Goal: Task Accomplishment & Management: Use online tool/utility

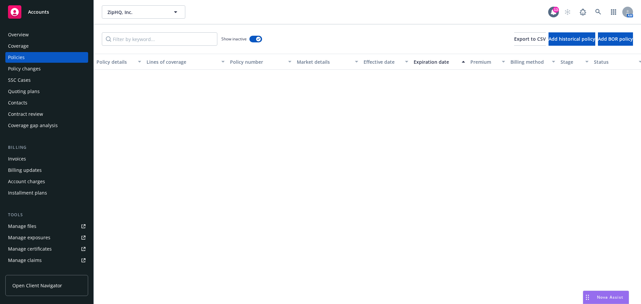
click at [42, 10] on span "Accounts" at bounding box center [38, 11] width 21 height 5
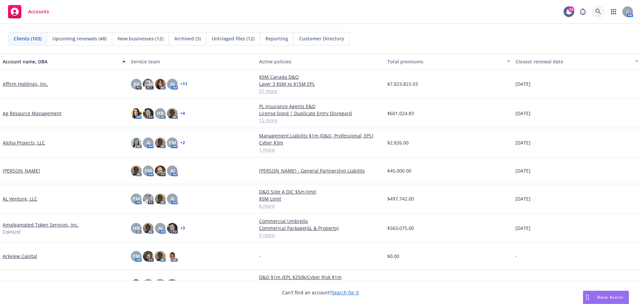
click at [600, 12] on icon at bounding box center [598, 12] width 6 height 6
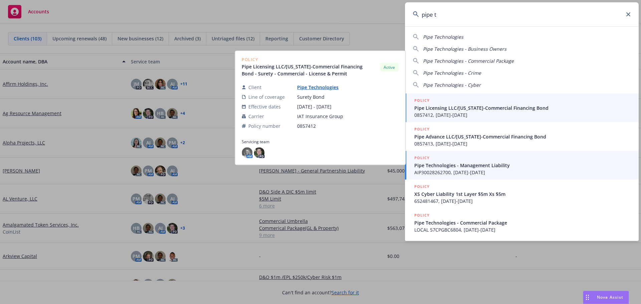
type input "pipe t"
click at [452, 167] on span "Pipe Technologies - Management Liability" at bounding box center [522, 165] width 216 height 7
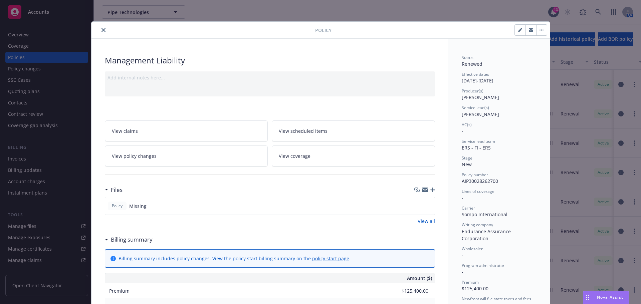
click at [101, 30] on icon "close" at bounding box center [103, 30] width 4 height 4
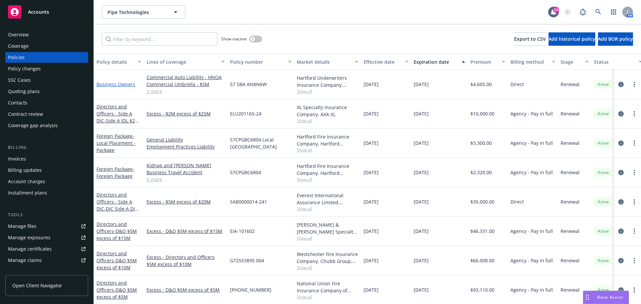
click at [129, 84] on link "Business Owners" at bounding box center [115, 84] width 39 height 6
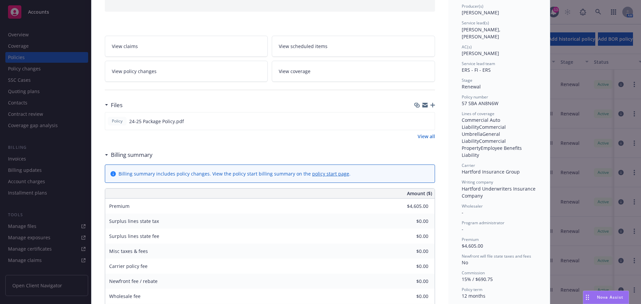
scroll to position [100, 0]
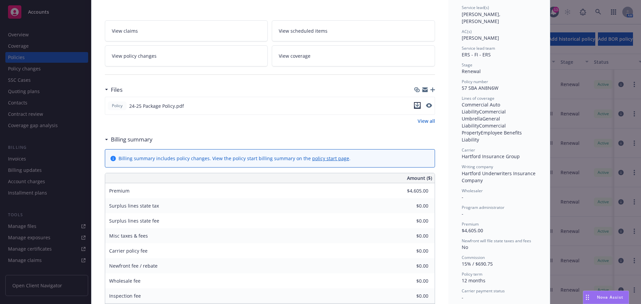
click at [415, 107] on icon "download file" at bounding box center [417, 105] width 5 height 5
click at [601, 297] on span "Nova Assist" at bounding box center [610, 297] width 26 height 6
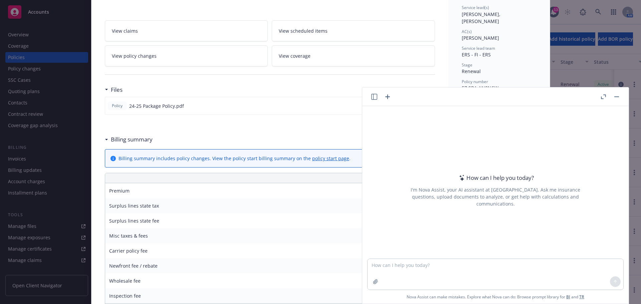
click at [583, 291] on button "Nova Assist" at bounding box center [606, 297] width 46 height 13
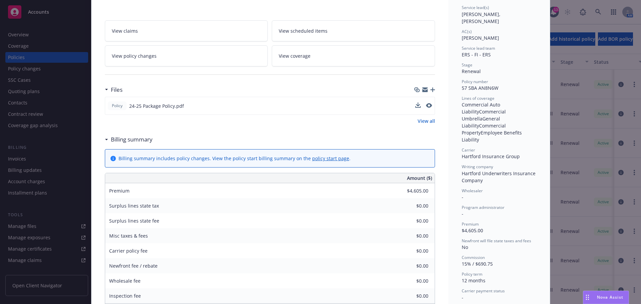
click at [583, 291] on button "Nova Assist" at bounding box center [606, 297] width 46 height 13
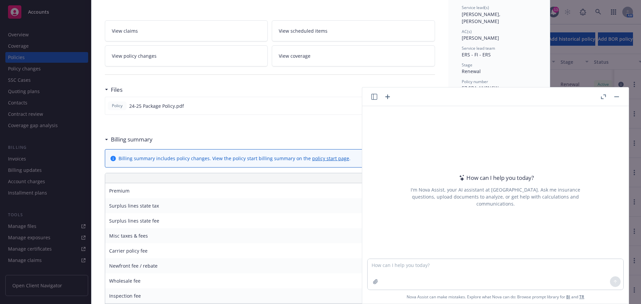
click at [583, 291] on button "Nova Assist" at bounding box center [606, 297] width 46 height 13
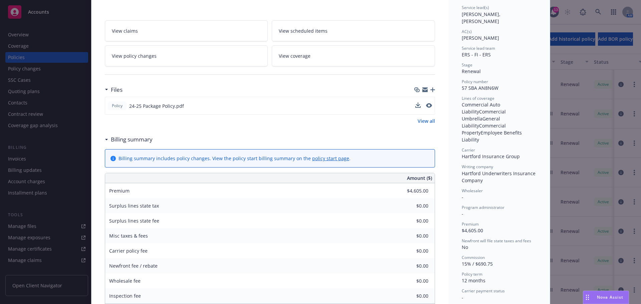
click at [614, 298] on span "Nova Assist" at bounding box center [610, 297] width 26 height 6
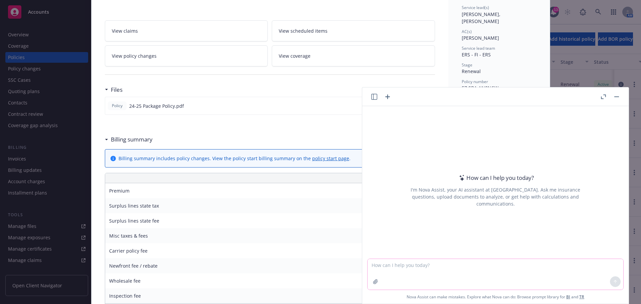
click at [415, 264] on textarea at bounding box center [496, 274] width 256 height 31
type textarea "please summarize liquor liability coverage"
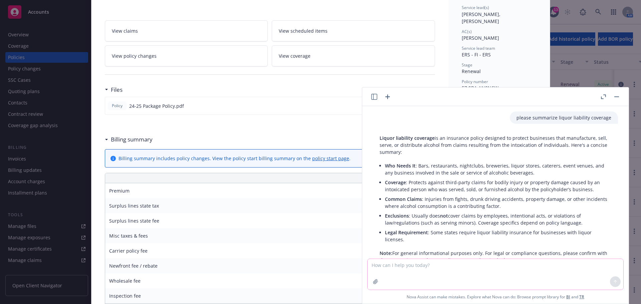
scroll to position [24, 0]
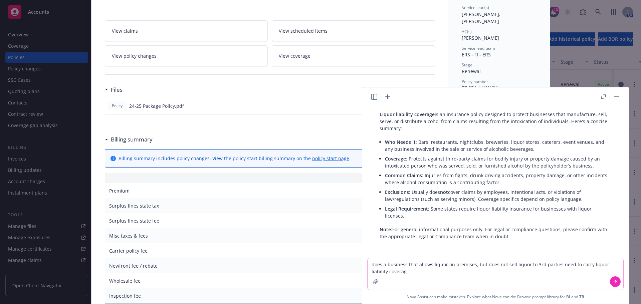
type textarea "does a business that allows liquor on premises, but does not sell liquor to 3rd…"
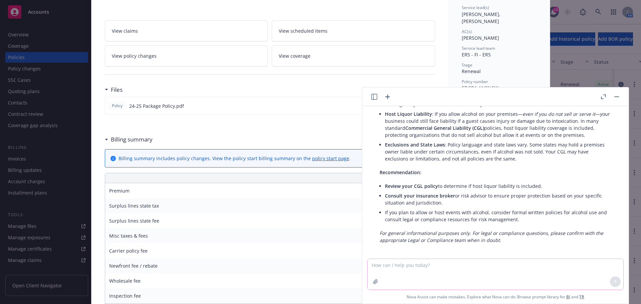
scroll to position [249, 0]
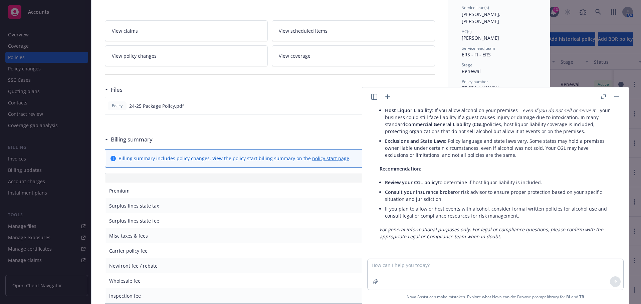
click at [615, 97] on rect "button" at bounding box center [616, 96] width 5 height 1
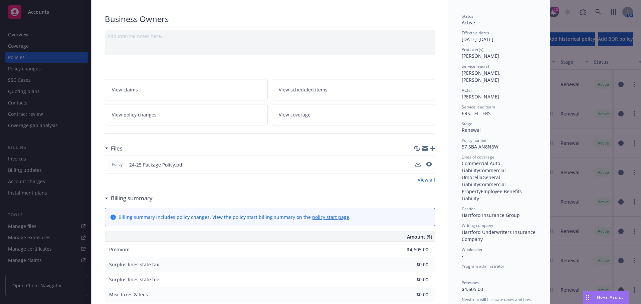
scroll to position [0, 0]
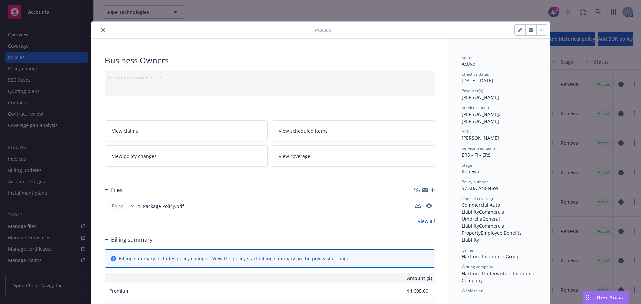
click at [101, 30] on icon "close" at bounding box center [103, 30] width 4 height 4
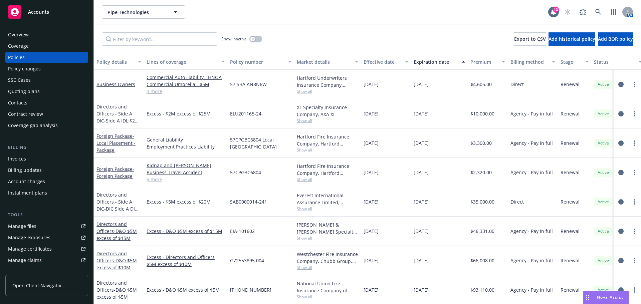
click at [31, 7] on div "Accounts" at bounding box center [46, 11] width 77 height 13
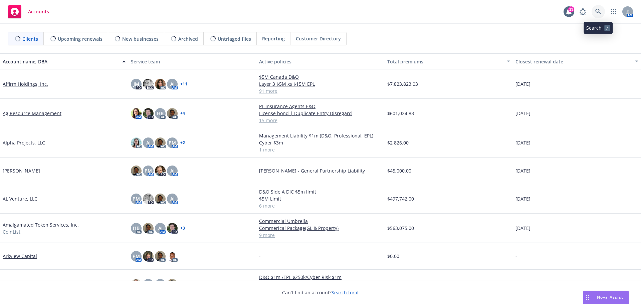
click at [598, 10] on icon at bounding box center [598, 12] width 6 height 6
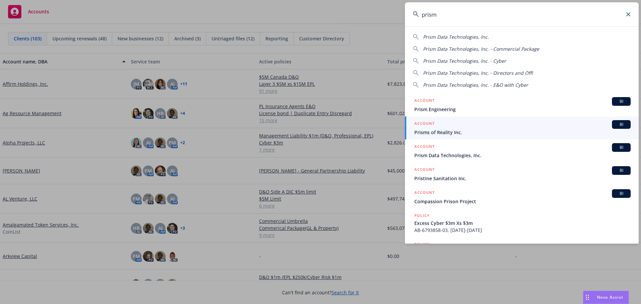
click at [461, 37] on span "Prism Data Technologies, Inc." at bounding box center [456, 37] width 66 height 6
type input "Prism Data Technologies, Inc."
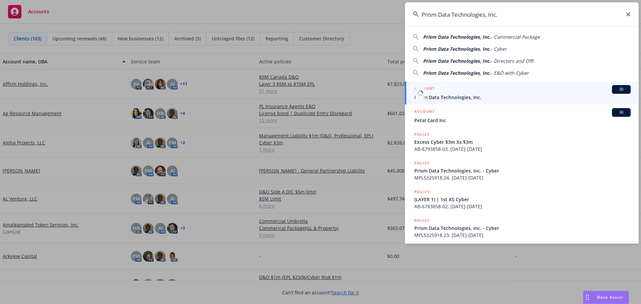
click at [446, 93] on div "ACCOUNT BI" at bounding box center [522, 89] width 216 height 9
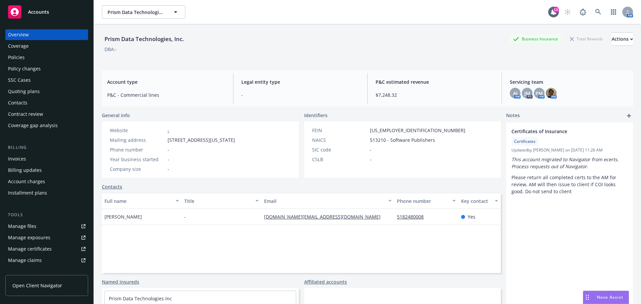
click at [29, 113] on div "Contract review" at bounding box center [25, 114] width 35 height 11
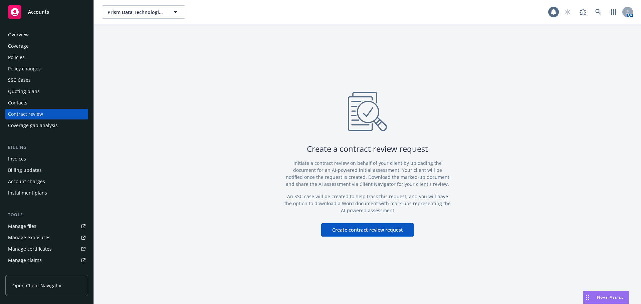
click at [344, 231] on button "Create contract review request" at bounding box center [367, 229] width 93 height 13
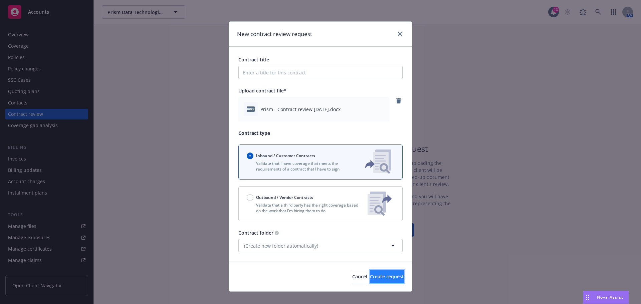
click at [384, 275] on span "Create request" at bounding box center [387, 276] width 34 height 6
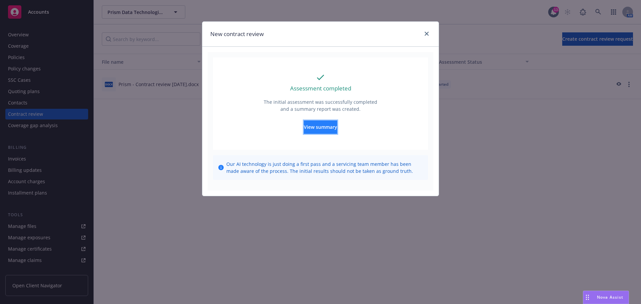
click at [327, 126] on span "View summary" at bounding box center [320, 127] width 33 height 6
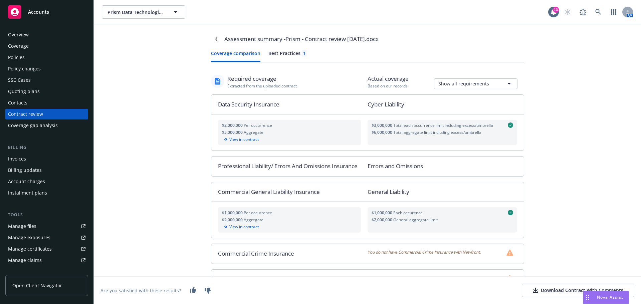
click at [281, 54] on div "Coverage comparison Best Practices 1" at bounding box center [367, 56] width 313 height 13
click at [189, 54] on div "Assessment summary - Prism - Contract review [DATE].docx Coverage comparison Be…" at bounding box center [367, 164] width 547 height 280
click at [22, 58] on div "Policies" at bounding box center [16, 57] width 17 height 11
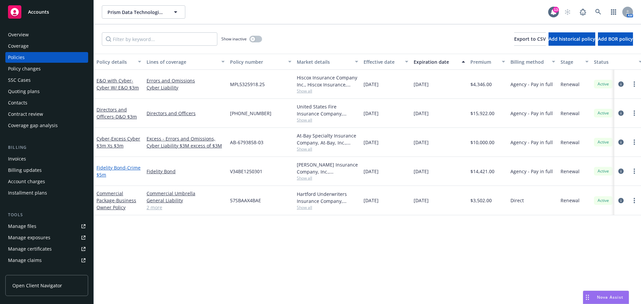
click at [114, 175] on span "- Crime $5m" at bounding box center [118, 171] width 44 height 13
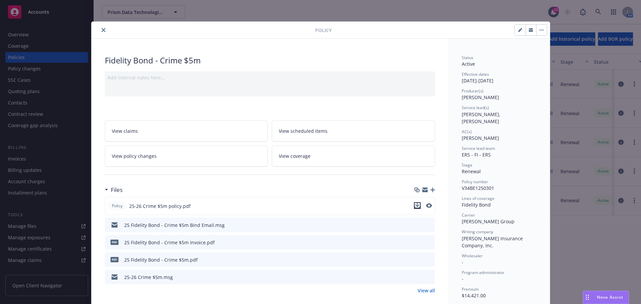
click at [415, 207] on icon "download file" at bounding box center [417, 205] width 5 height 5
click at [101, 29] on icon "close" at bounding box center [103, 30] width 4 height 4
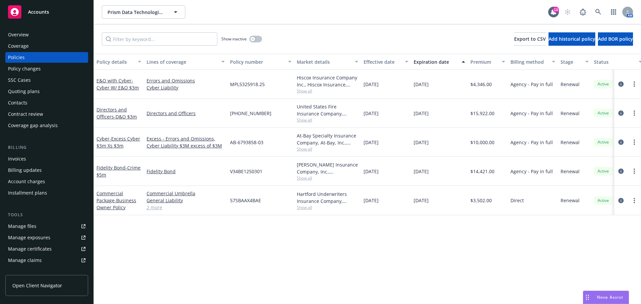
click at [38, 114] on div "Contract review" at bounding box center [25, 114] width 35 height 11
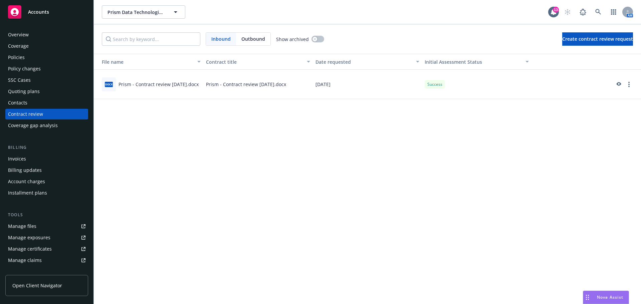
click at [36, 9] on span "Accounts" at bounding box center [38, 11] width 21 height 5
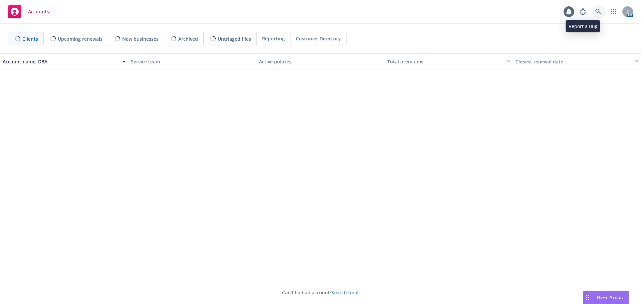
click at [598, 11] on icon at bounding box center [598, 12] width 6 height 6
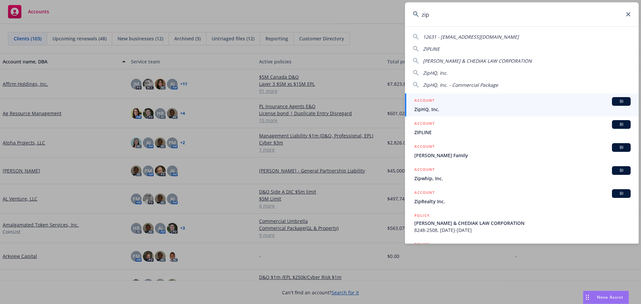
type input "zip"
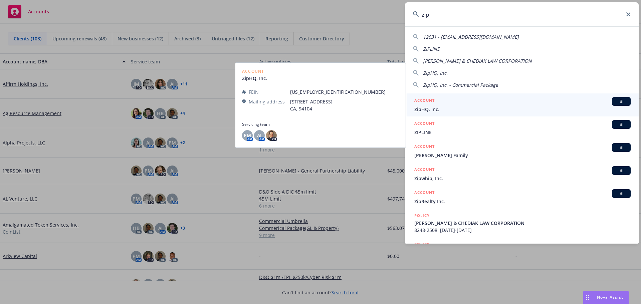
click at [441, 108] on span "ZipHQ, Inc." at bounding box center [522, 109] width 216 height 7
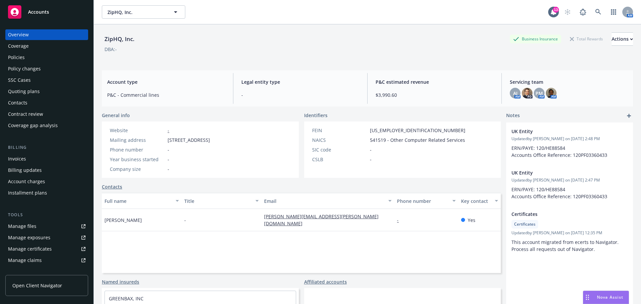
click at [21, 112] on div "Contract review" at bounding box center [25, 114] width 35 height 11
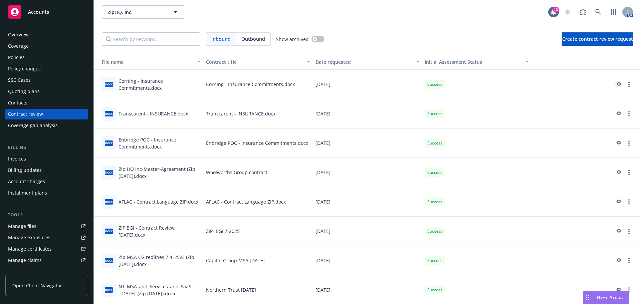
click at [617, 85] on icon "preview" at bounding box center [619, 84] width 5 height 4
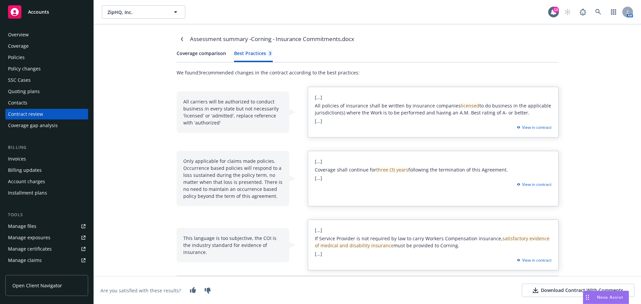
click at [266, 53] on div "Best Practices 3" at bounding box center [253, 53] width 39 height 7
click at [179, 40] on link "Navigate back" at bounding box center [182, 39] width 11 height 11
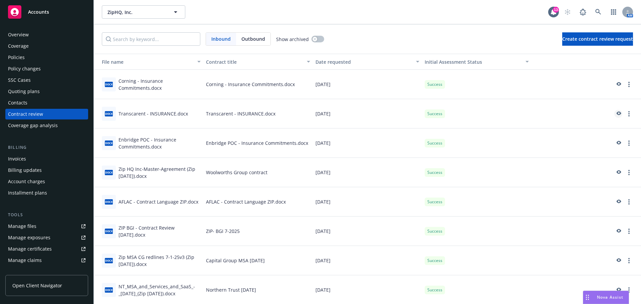
click at [617, 113] on icon "preview" at bounding box center [619, 114] width 5 height 4
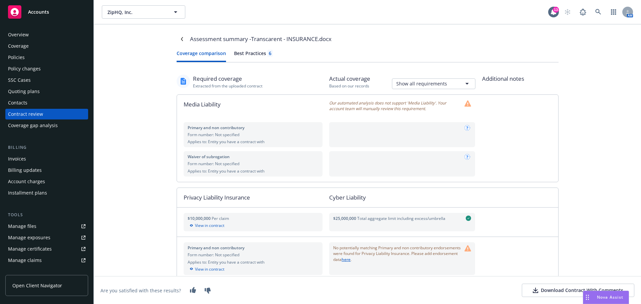
click at [251, 54] on div "Best Practices 6" at bounding box center [253, 53] width 39 height 7
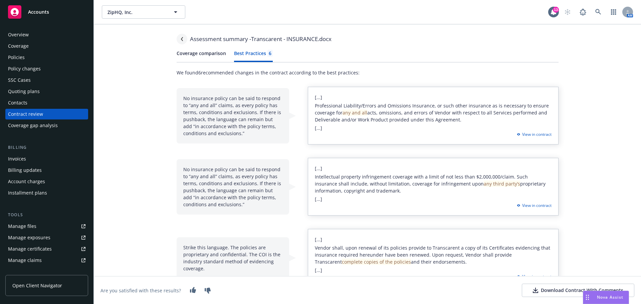
click at [181, 40] on icon "Navigate back" at bounding box center [182, 39] width 2 height 4
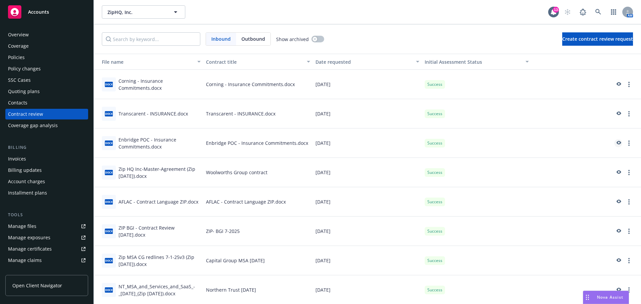
click at [617, 144] on icon "preview" at bounding box center [619, 143] width 5 height 4
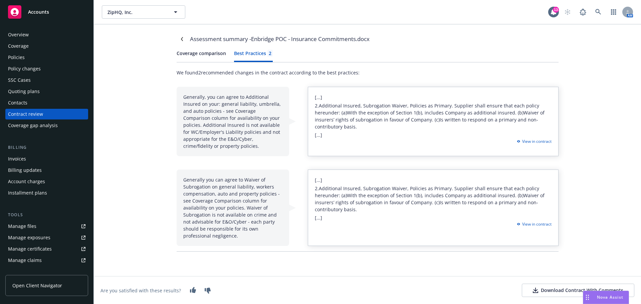
click at [250, 54] on div "Best Practices 2" at bounding box center [253, 53] width 39 height 7
click at [181, 38] on icon "Navigate back" at bounding box center [182, 39] width 4 height 4
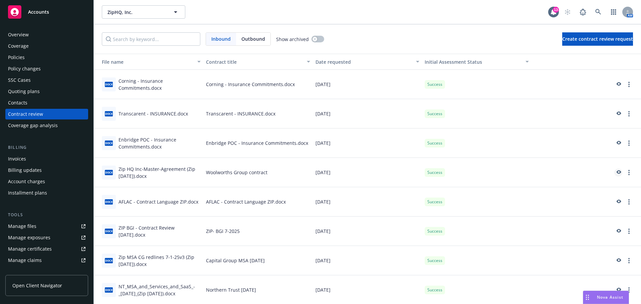
click at [617, 172] on icon "preview" at bounding box center [619, 172] width 5 height 4
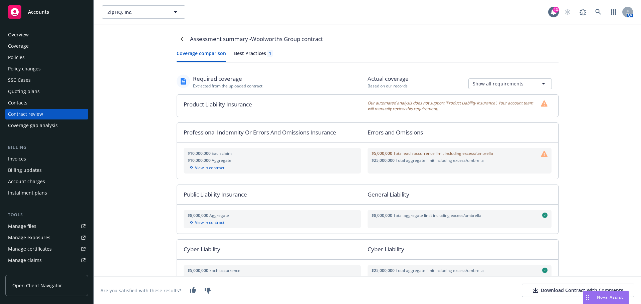
click at [249, 54] on div "Best Practices 1" at bounding box center [253, 53] width 39 height 7
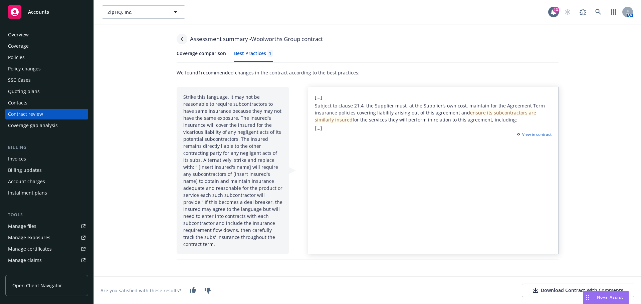
click at [182, 41] on icon "Navigate back" at bounding box center [182, 39] width 2 height 4
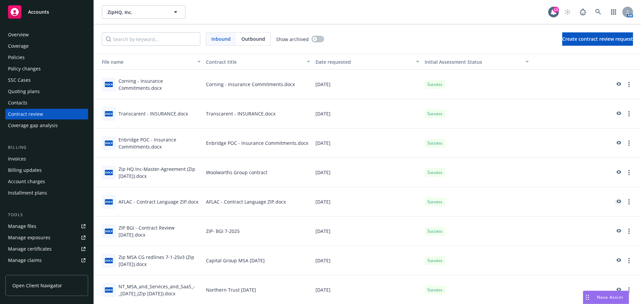
click at [617, 203] on icon "preview" at bounding box center [619, 202] width 5 height 4
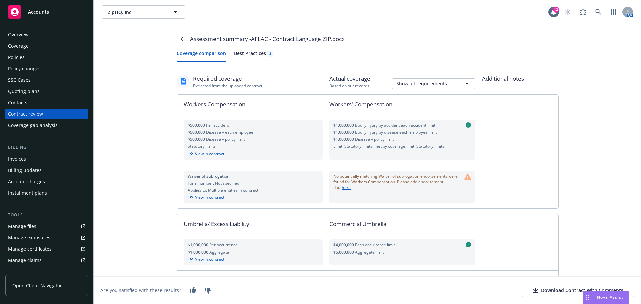
click at [242, 52] on div "Best Practices 3" at bounding box center [253, 53] width 39 height 7
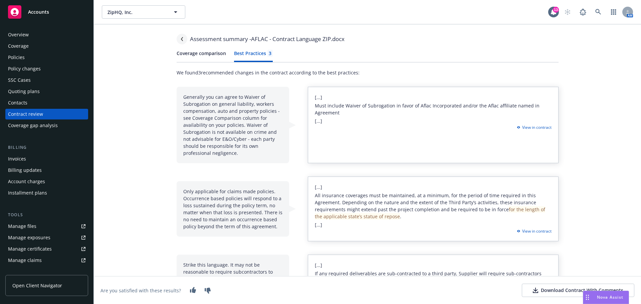
click at [181, 40] on icon "Navigate back" at bounding box center [182, 39] width 2 height 4
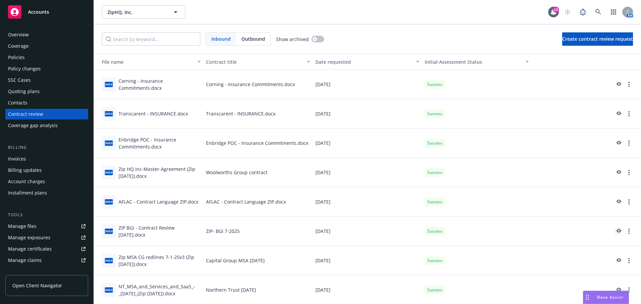
click at [617, 230] on icon "preview" at bounding box center [619, 231] width 5 height 4
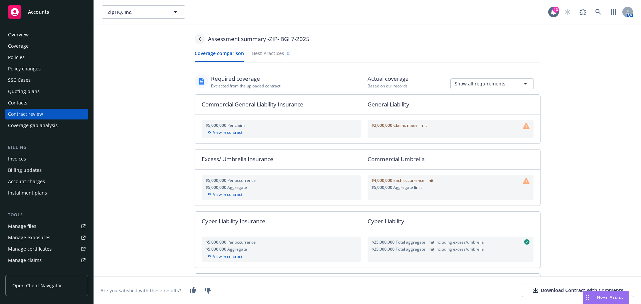
click at [199, 40] on icon "Navigate back" at bounding box center [200, 39] width 4 height 4
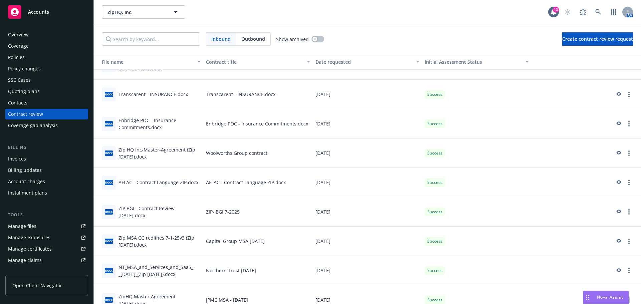
scroll to position [30, 0]
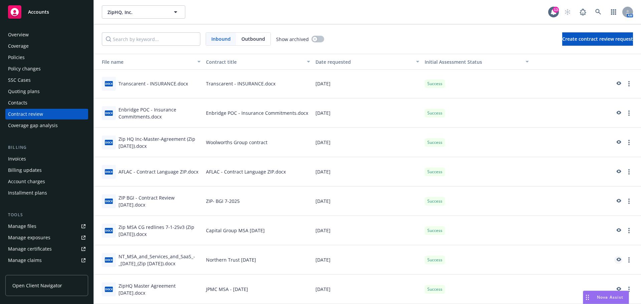
click at [617, 258] on icon "preview" at bounding box center [619, 260] width 5 height 4
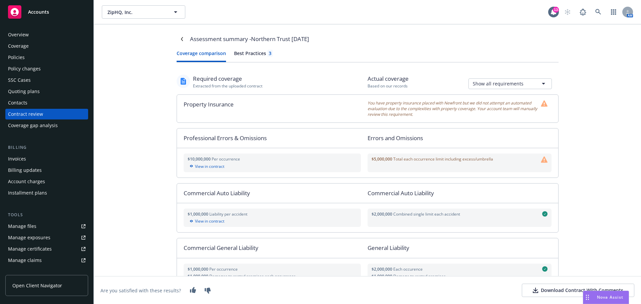
click at [245, 55] on div "Best Practices 3" at bounding box center [253, 53] width 39 height 7
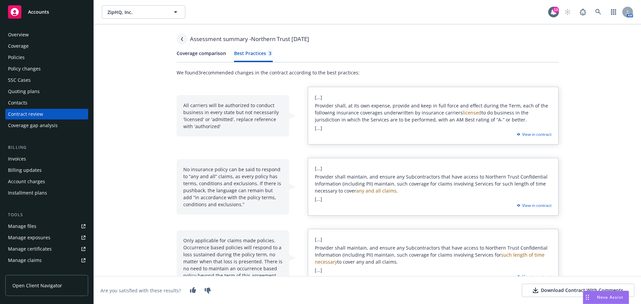
click at [180, 41] on icon "Navigate back" at bounding box center [182, 39] width 4 height 4
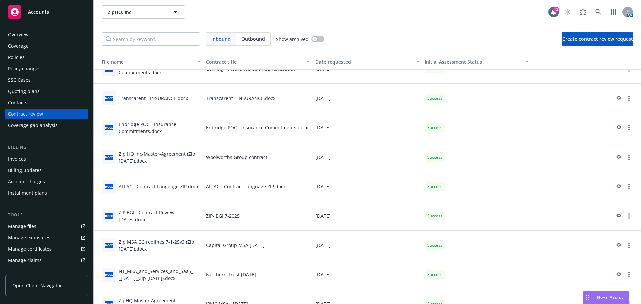
scroll to position [30, 0]
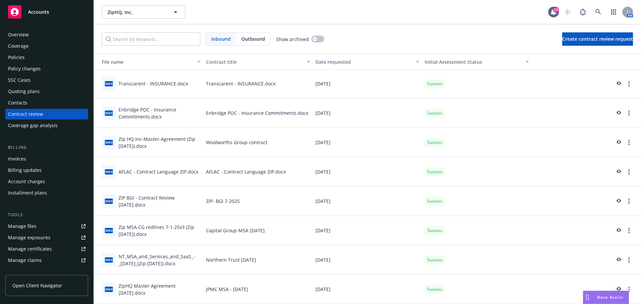
click at [617, 288] on icon "preview" at bounding box center [619, 289] width 5 height 4
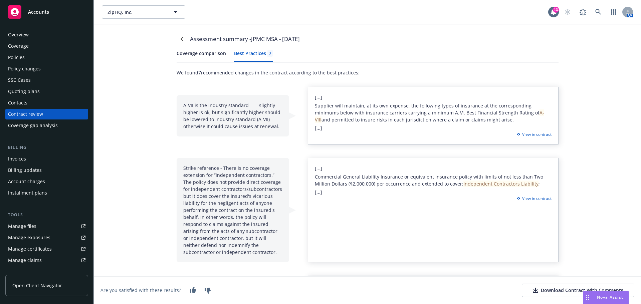
click at [253, 54] on div "Best Practices 7" at bounding box center [253, 53] width 39 height 7
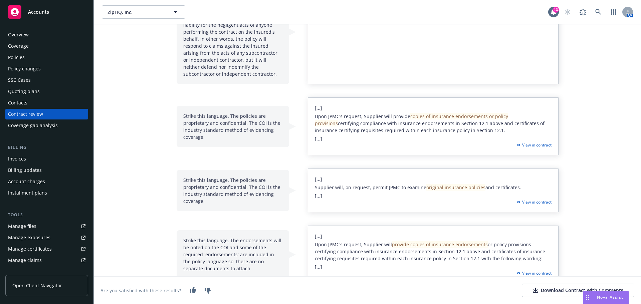
scroll to position [11, 0]
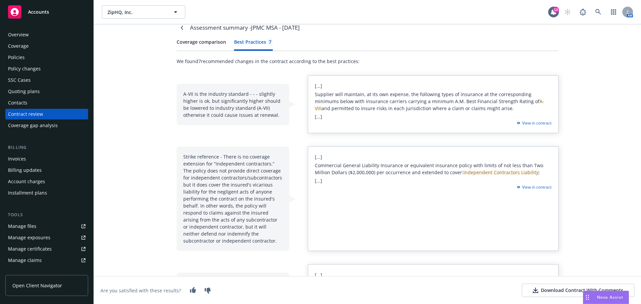
click at [34, 13] on span "Accounts" at bounding box center [38, 11] width 21 height 5
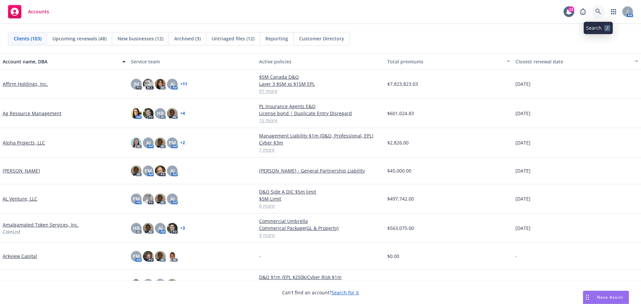
click at [599, 9] on icon at bounding box center [598, 12] width 6 height 6
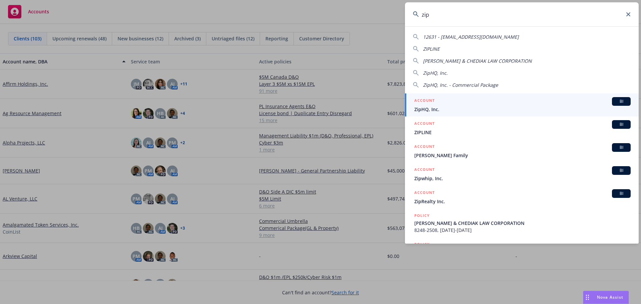
type input "zip"
click at [426, 109] on span "ZipHQ, Inc." at bounding box center [522, 109] width 216 height 7
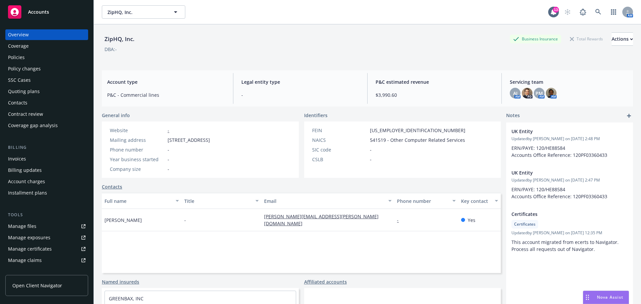
click at [25, 110] on div "Contract review" at bounding box center [25, 114] width 35 height 11
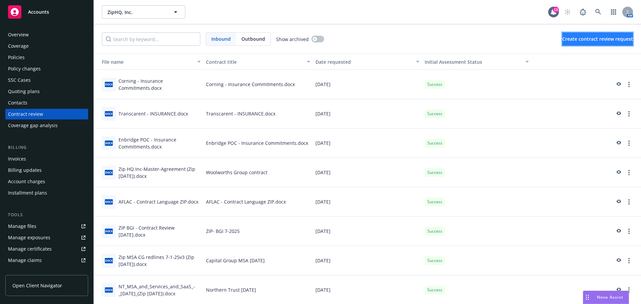
click at [595, 40] on span "Create contract review request" at bounding box center [597, 39] width 71 height 6
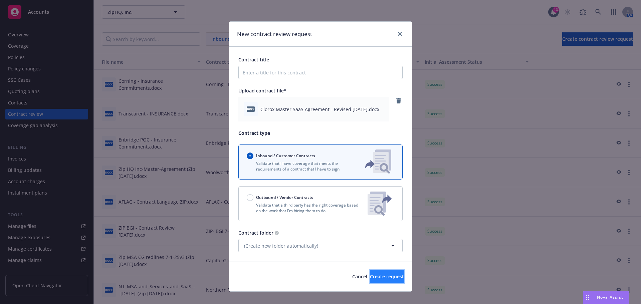
click at [372, 277] on span "Create request" at bounding box center [387, 276] width 34 height 6
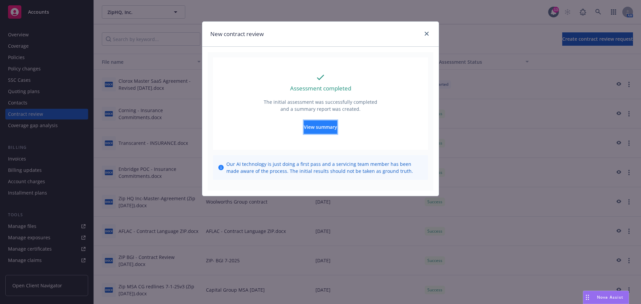
click at [327, 131] on button "View summary" at bounding box center [320, 127] width 33 height 13
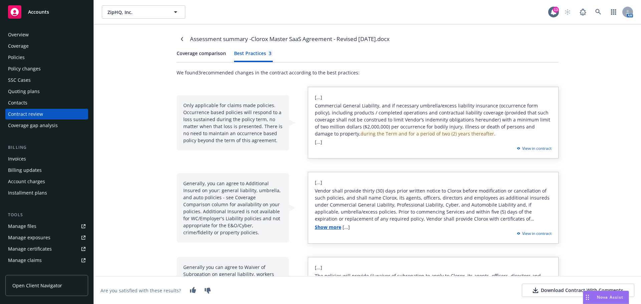
click at [247, 53] on div "Best Practices 3" at bounding box center [253, 53] width 39 height 7
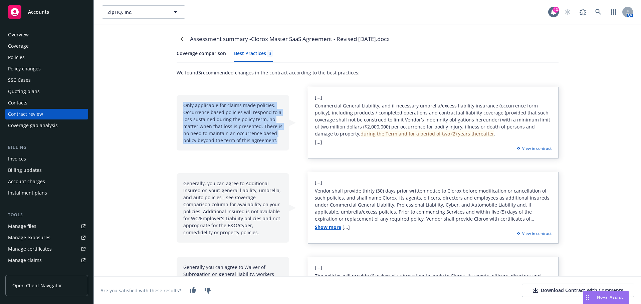
drag, startPoint x: 181, startPoint y: 106, endPoint x: 273, endPoint y: 141, distance: 99.0
click at [273, 141] on div "Only applicable for claims made policies. Occurrence based policies will respon…" at bounding box center [233, 122] width 113 height 55
copy div "Only applicable for claims made policies. Occurrence based policies will respon…"
